Goal: Task Accomplishment & Management: Manage account settings

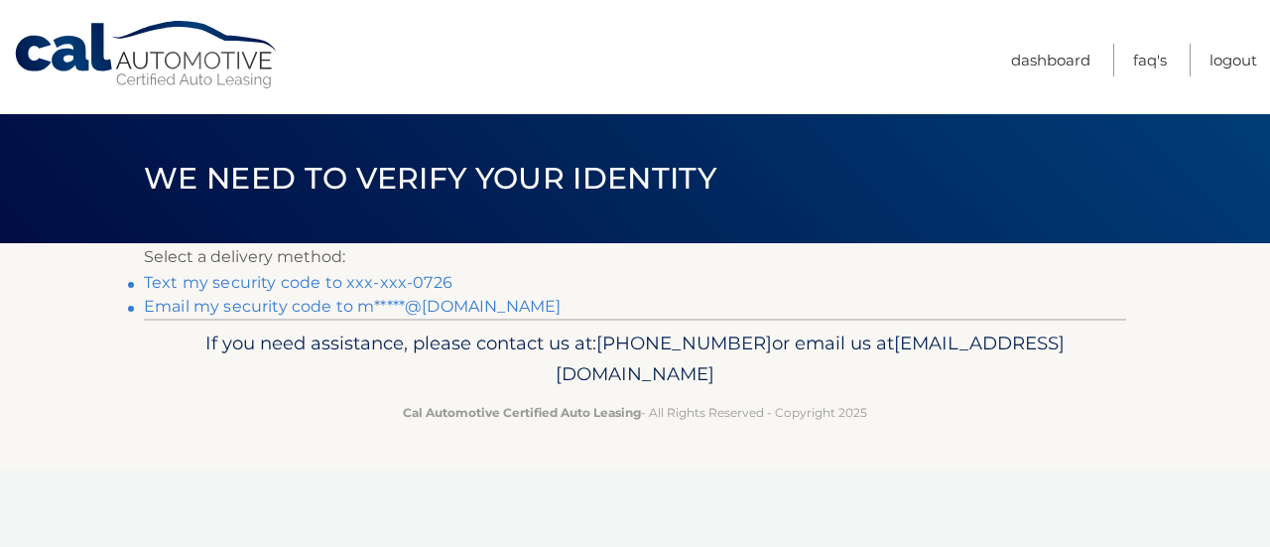
click at [367, 284] on link "Text my security code to xxx-xxx-0726" at bounding box center [298, 282] width 308 height 19
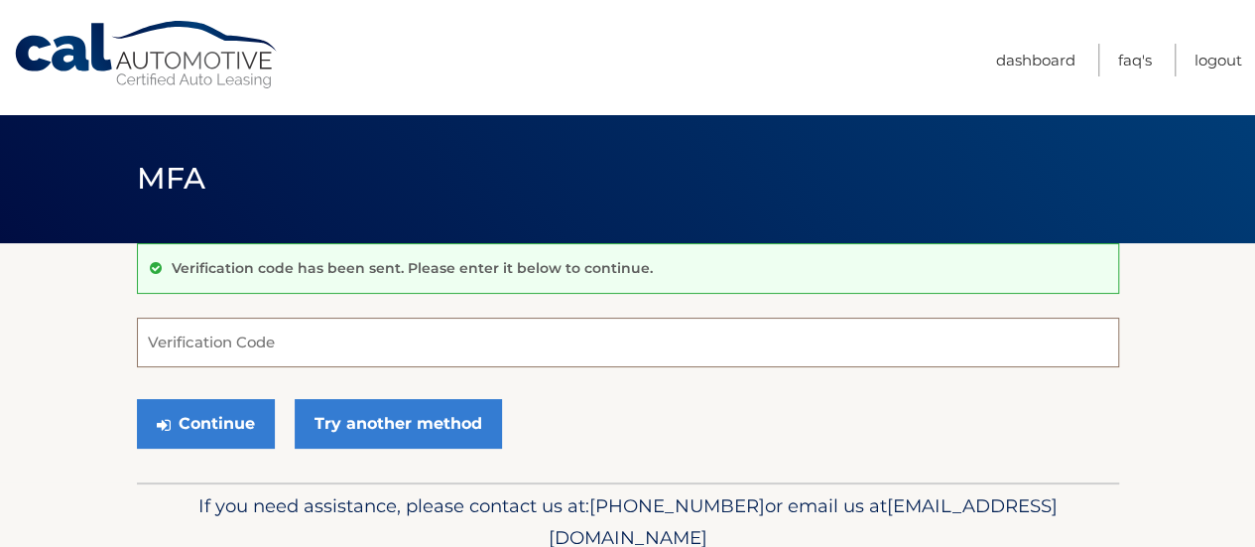
click at [223, 355] on input "Verification Code" at bounding box center [628, 342] width 982 height 50
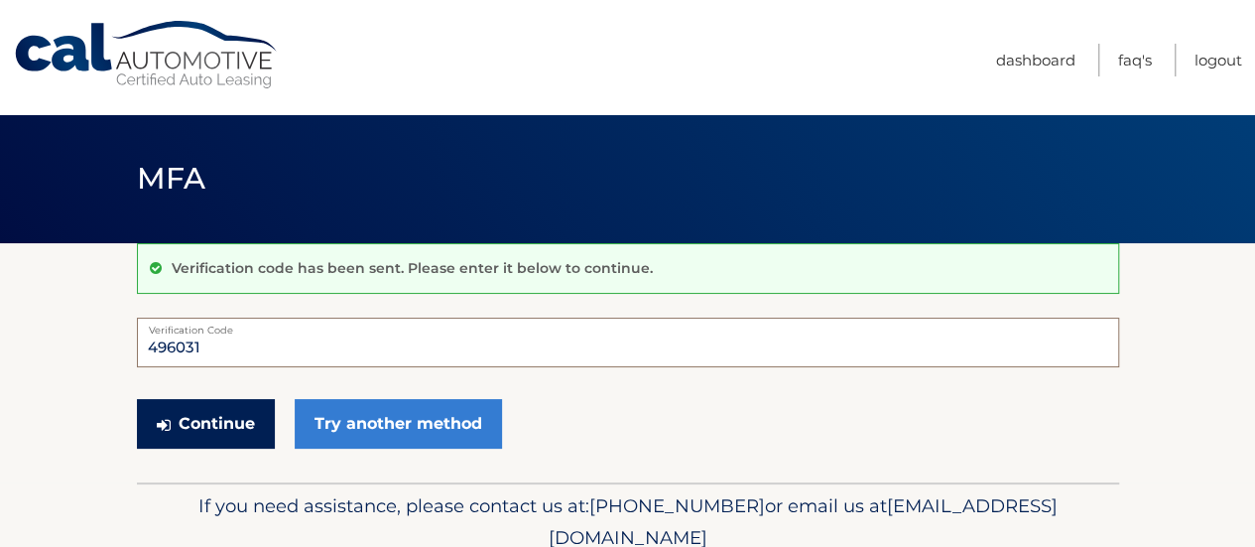
type input "496031"
click at [208, 419] on button "Continue" at bounding box center [206, 424] width 138 height 50
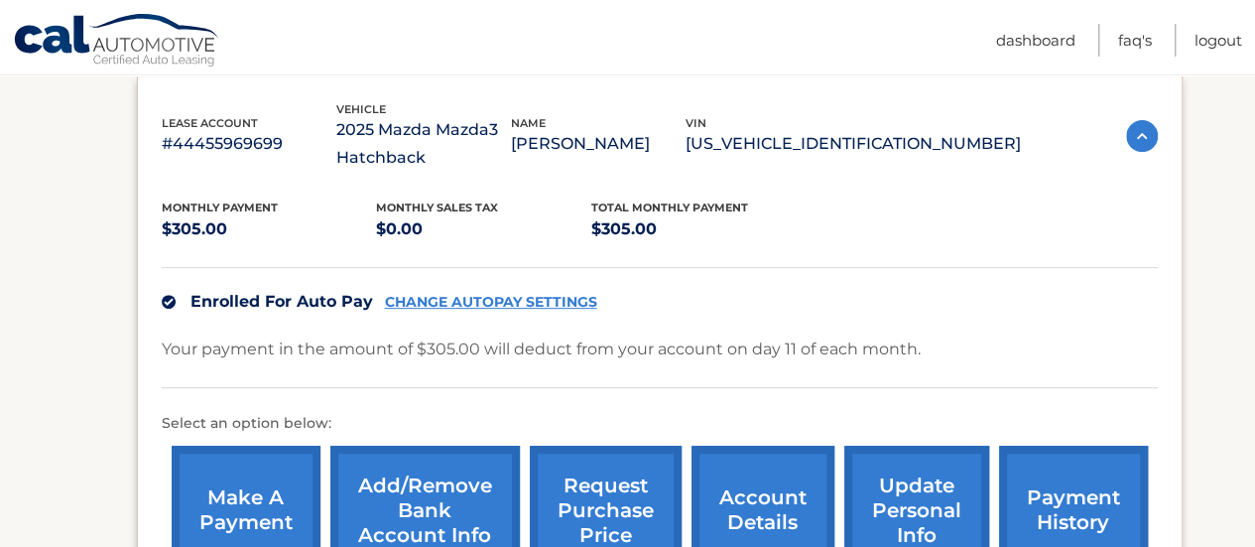
scroll to position [307, 0]
